Goal: Check status: Check status

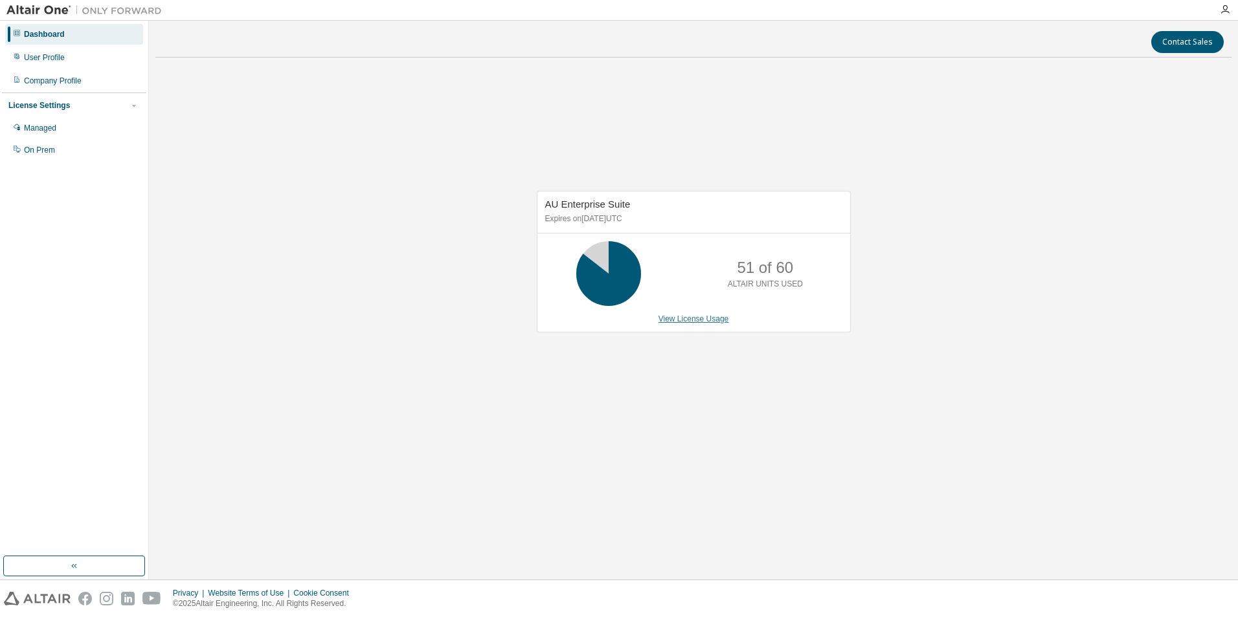
click at [698, 320] on link "View License Usage" at bounding box center [693, 319] width 71 height 9
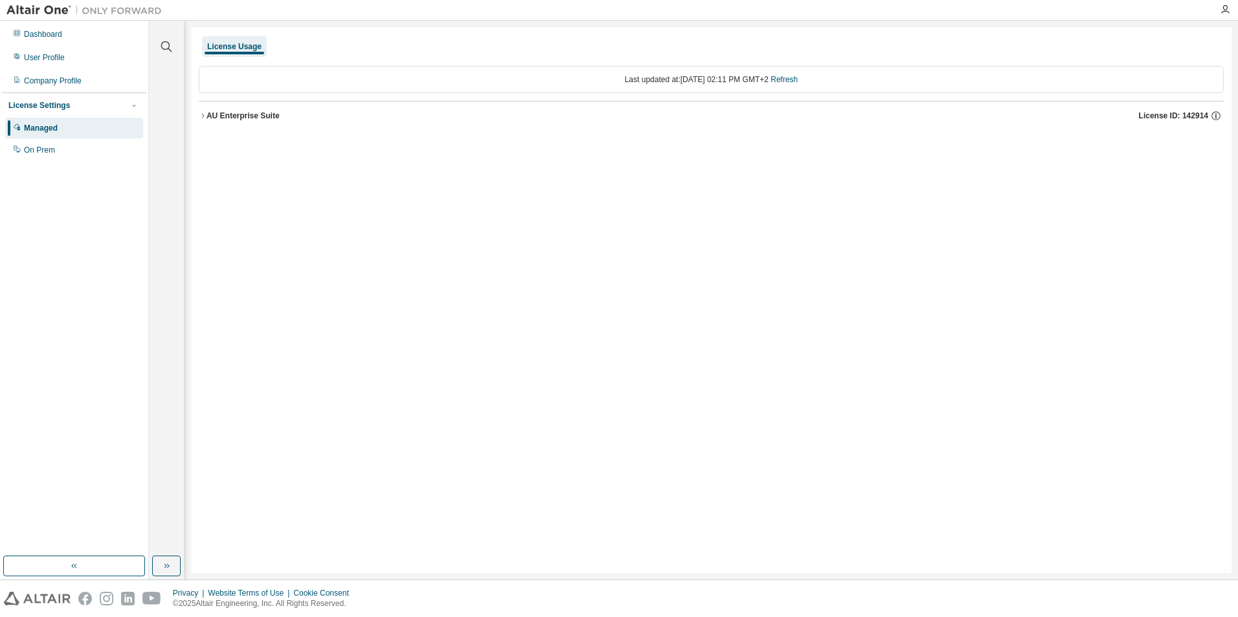
click at [248, 111] on div "AU Enterprise Suite" at bounding box center [242, 116] width 73 height 10
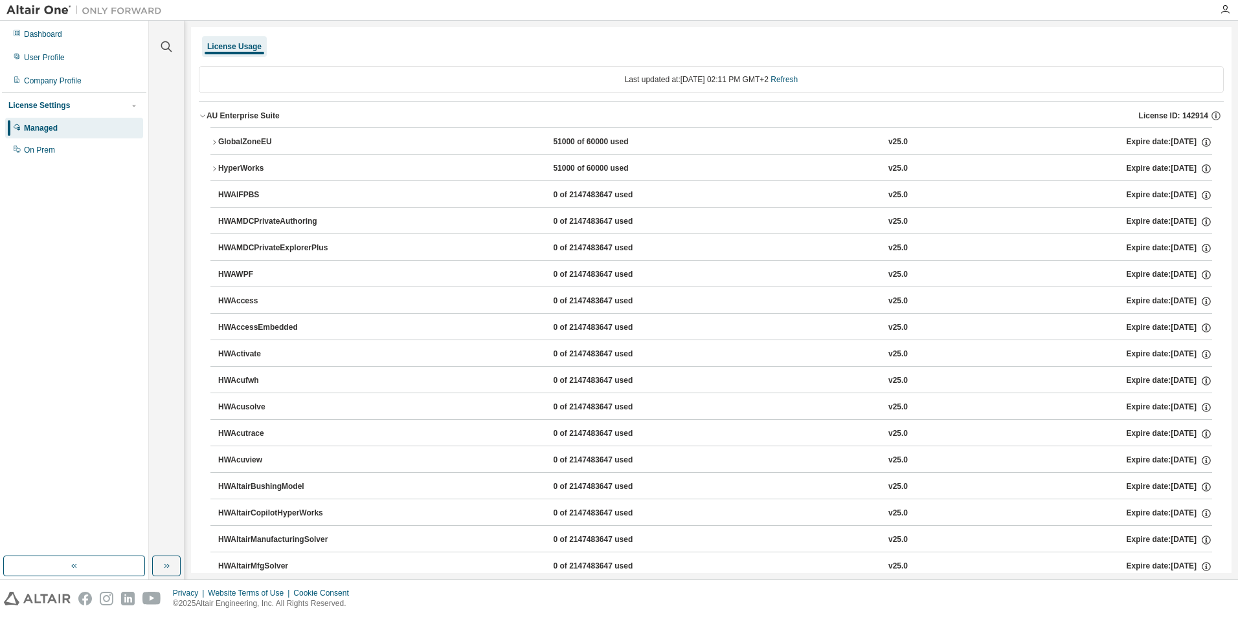
click at [236, 142] on div "GlobalZoneEU" at bounding box center [276, 143] width 117 height 12
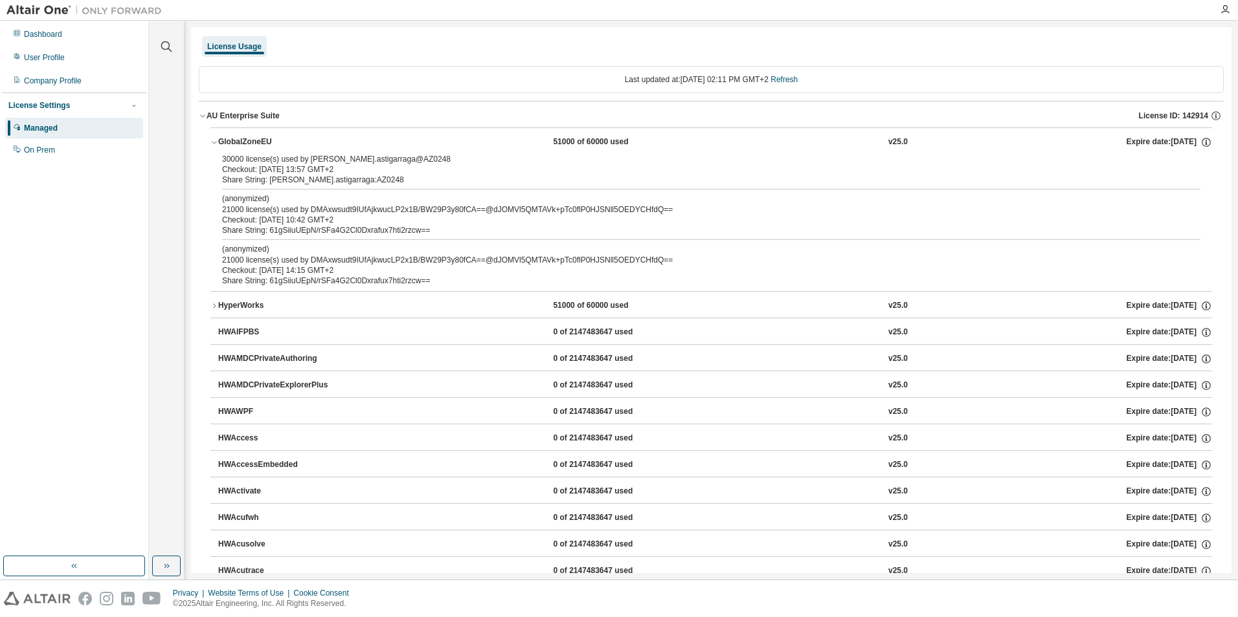
click at [236, 142] on div "GlobalZoneEU" at bounding box center [276, 143] width 117 height 12
